Goal: Information Seeking & Learning: Check status

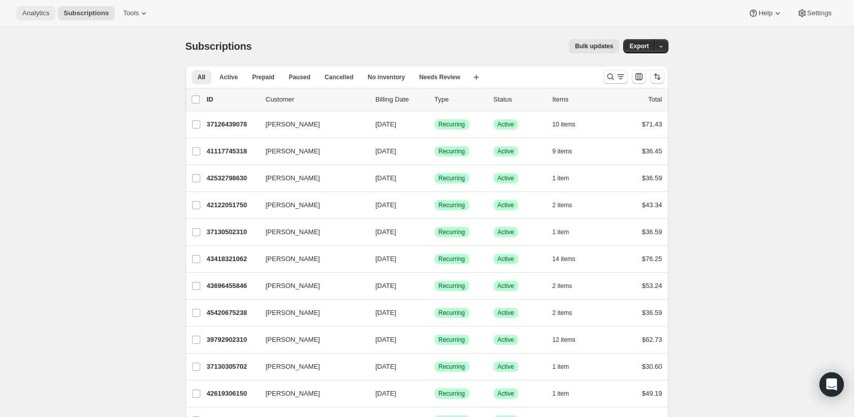
click at [36, 6] on button "Analytics" at bounding box center [35, 13] width 39 height 14
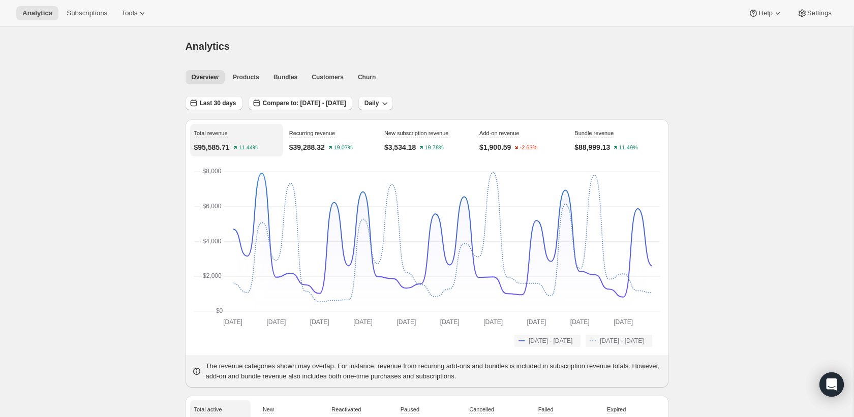
click at [324, 77] on span "Customers" at bounding box center [327, 77] width 32 height 8
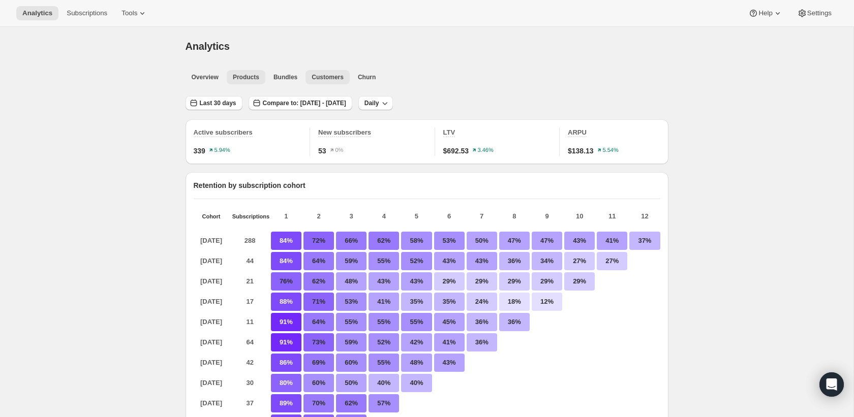
click at [236, 77] on span "Products" at bounding box center [246, 77] width 26 height 8
